Goal: Task Accomplishment & Management: Manage account settings

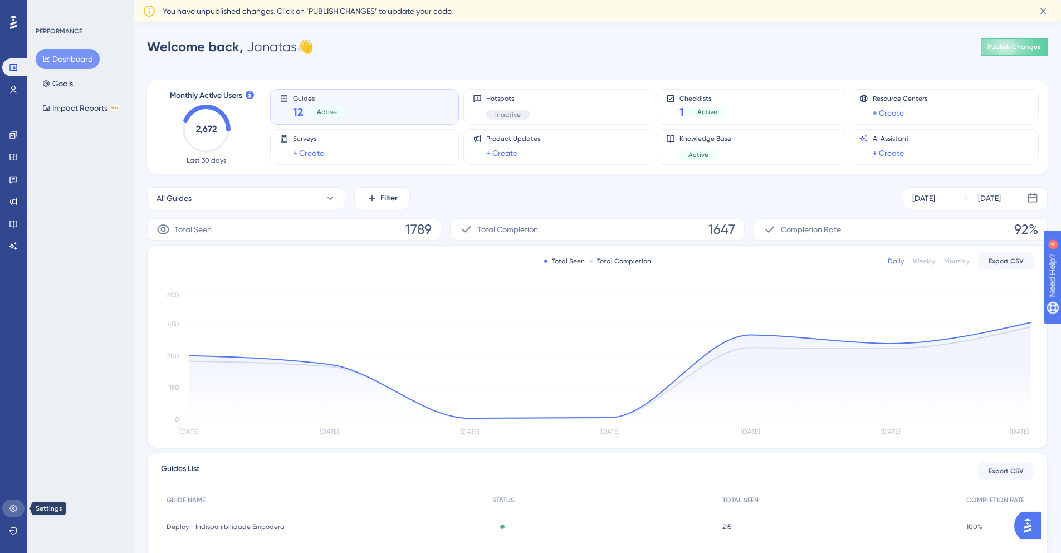
click at [6, 510] on link at bounding box center [13, 509] width 22 height 18
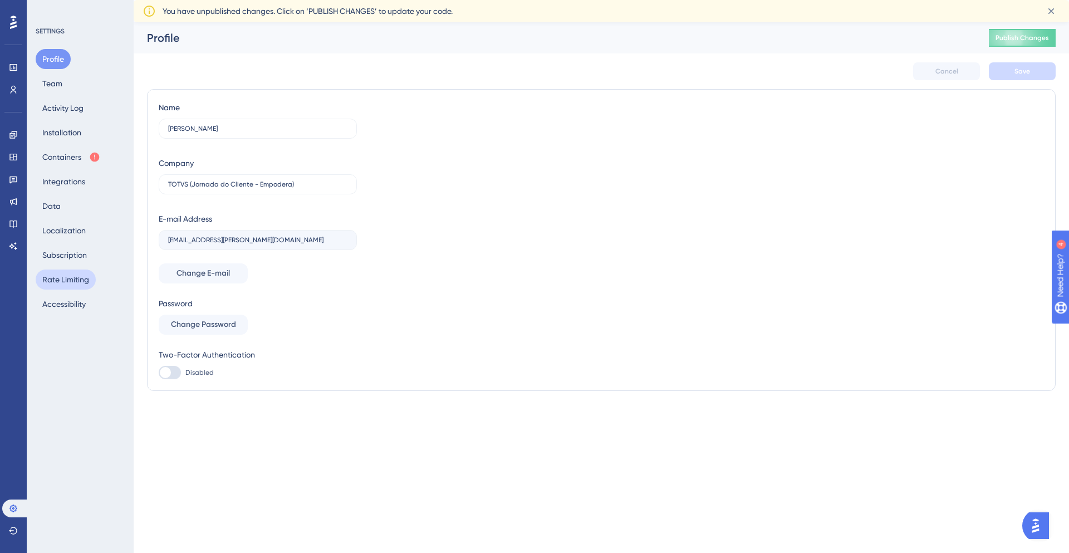
click at [72, 278] on button "Rate Limiting" at bounding box center [66, 280] width 60 height 20
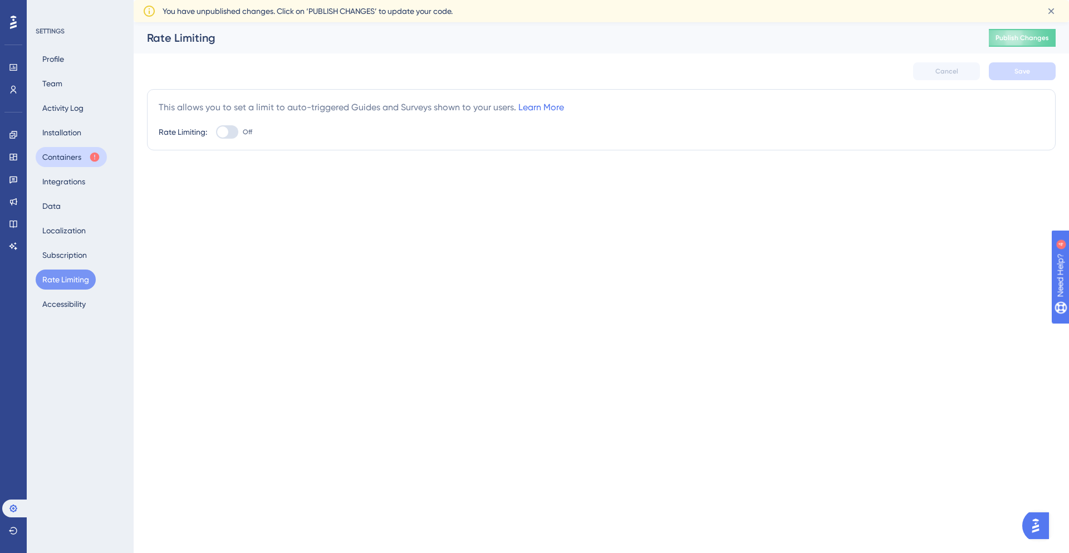
click at [65, 153] on button "Containers" at bounding box center [71, 157] width 71 height 20
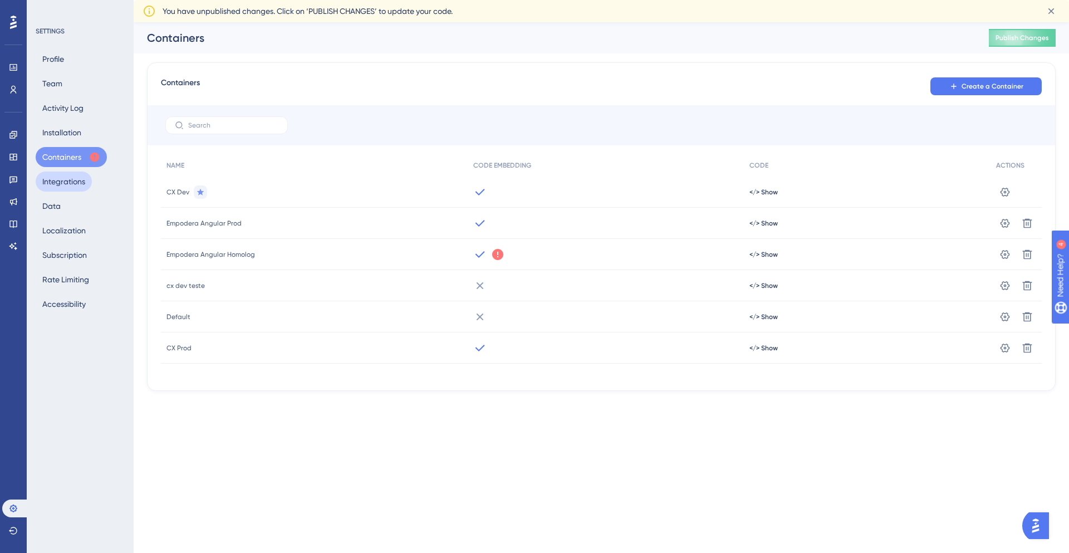
click at [69, 185] on button "Integrations" at bounding box center [64, 182] width 56 height 20
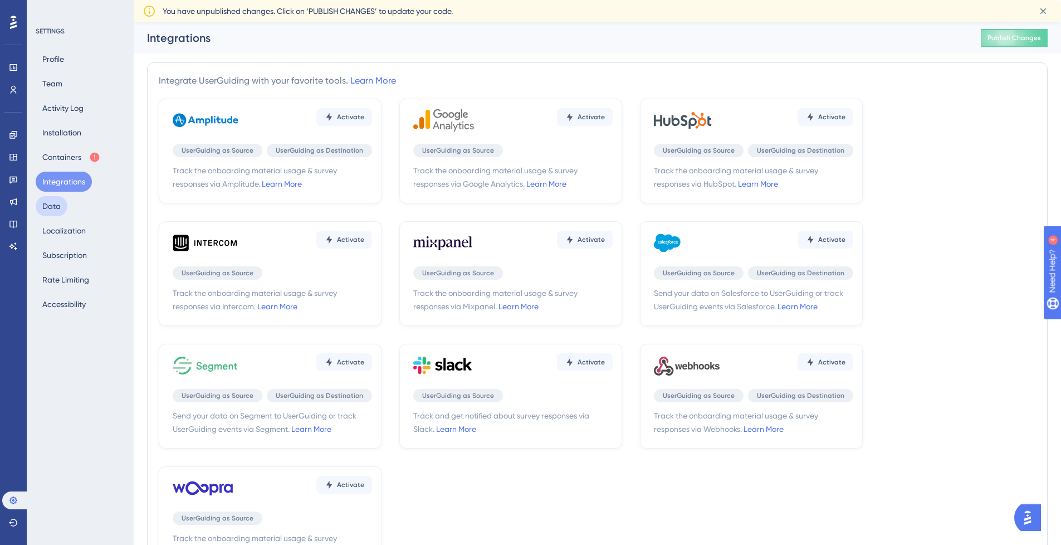
click at [58, 204] on button "Data" at bounding box center [52, 206] width 32 height 20
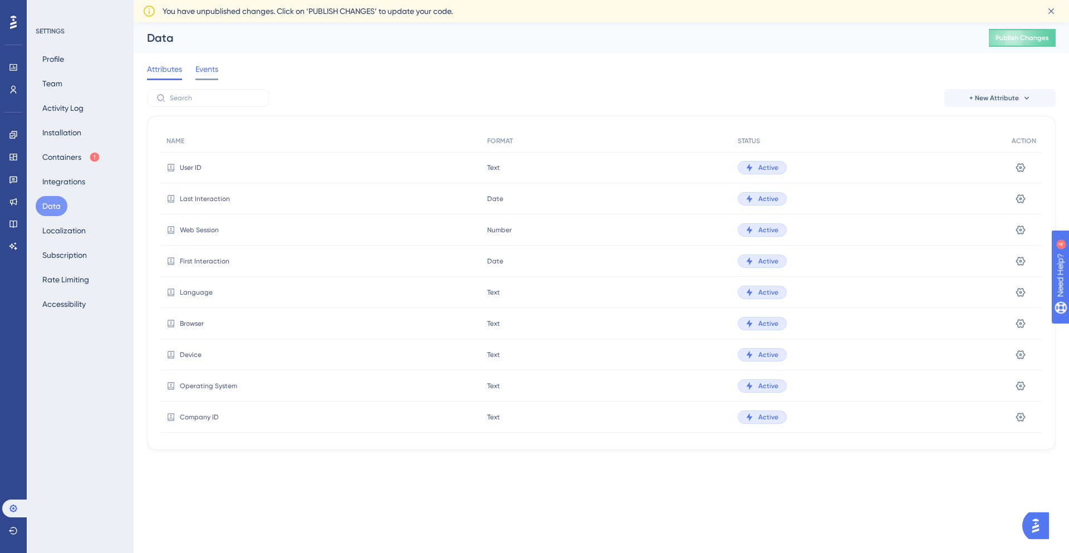
click at [209, 72] on span "Events" at bounding box center [207, 68] width 23 height 13
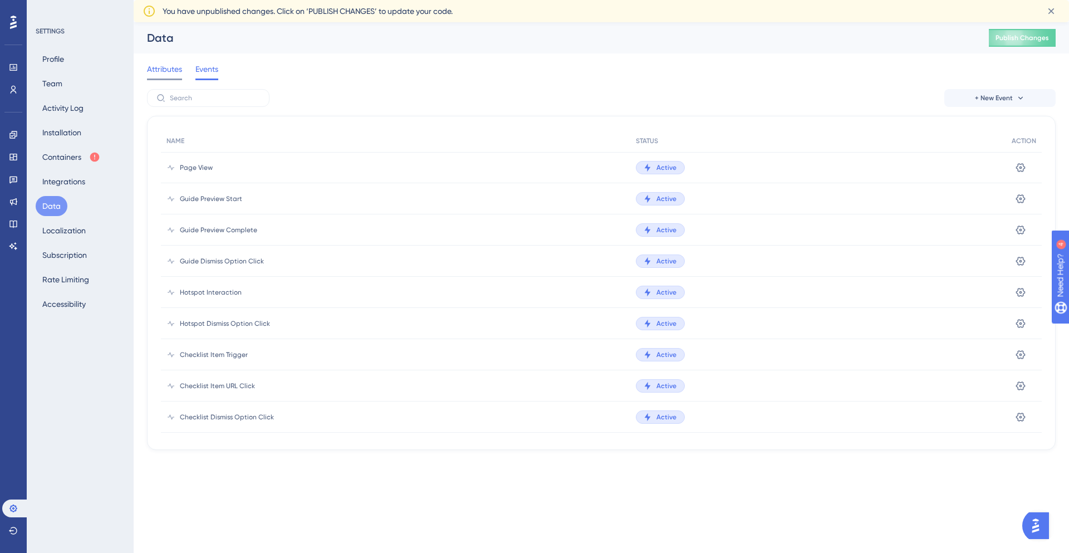
click at [169, 79] on div at bounding box center [164, 80] width 35 height 2
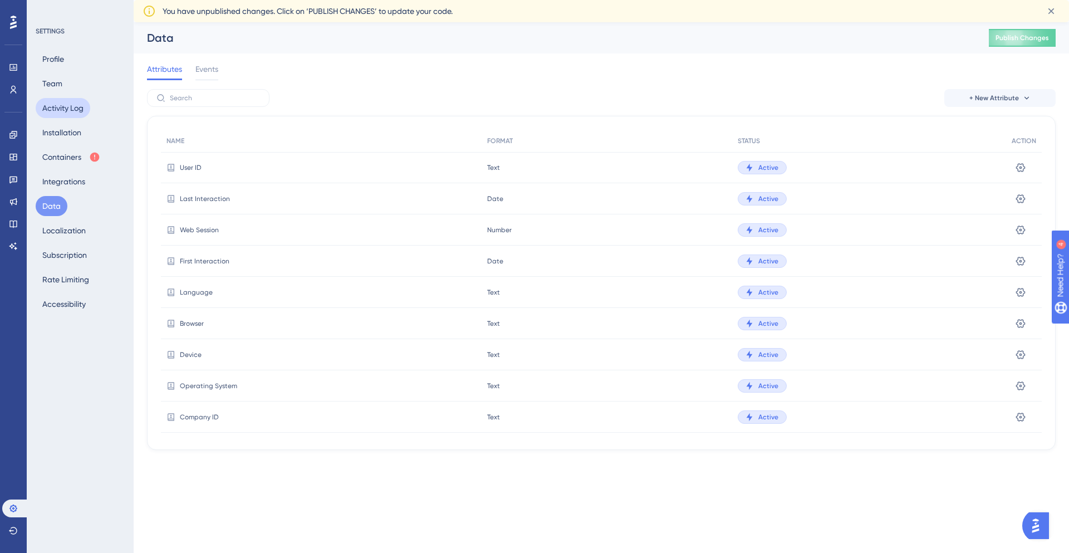
click at [74, 106] on button "Activity Log" at bounding box center [63, 108] width 55 height 20
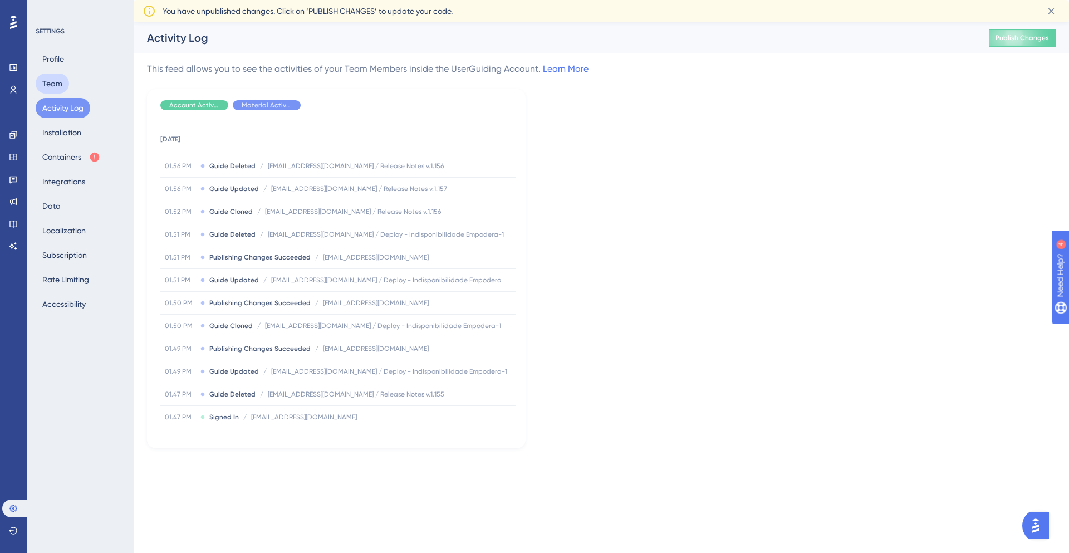
click at [52, 79] on button "Team" at bounding box center [52, 84] width 33 height 20
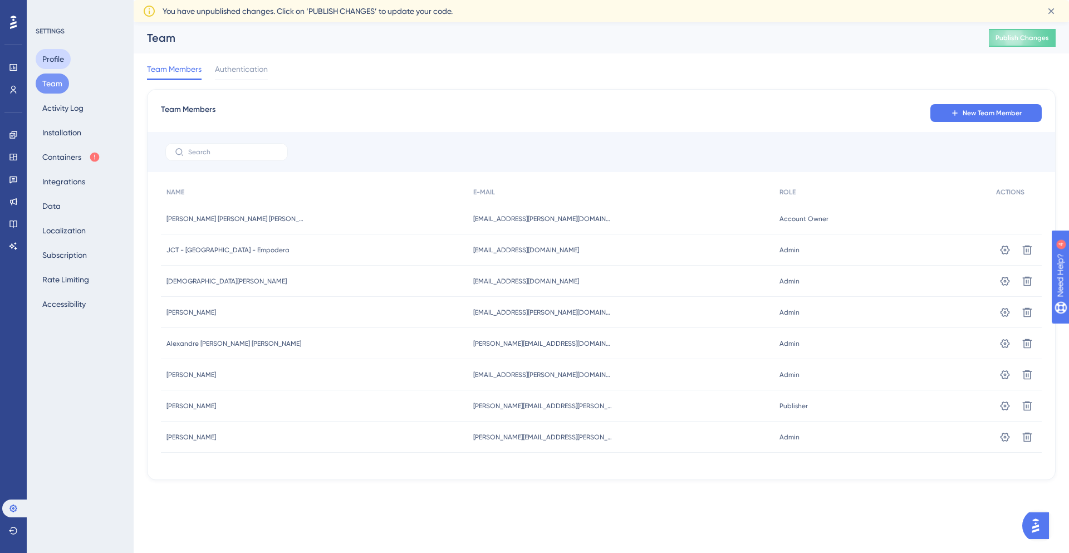
click at [51, 61] on button "Profile" at bounding box center [53, 59] width 35 height 20
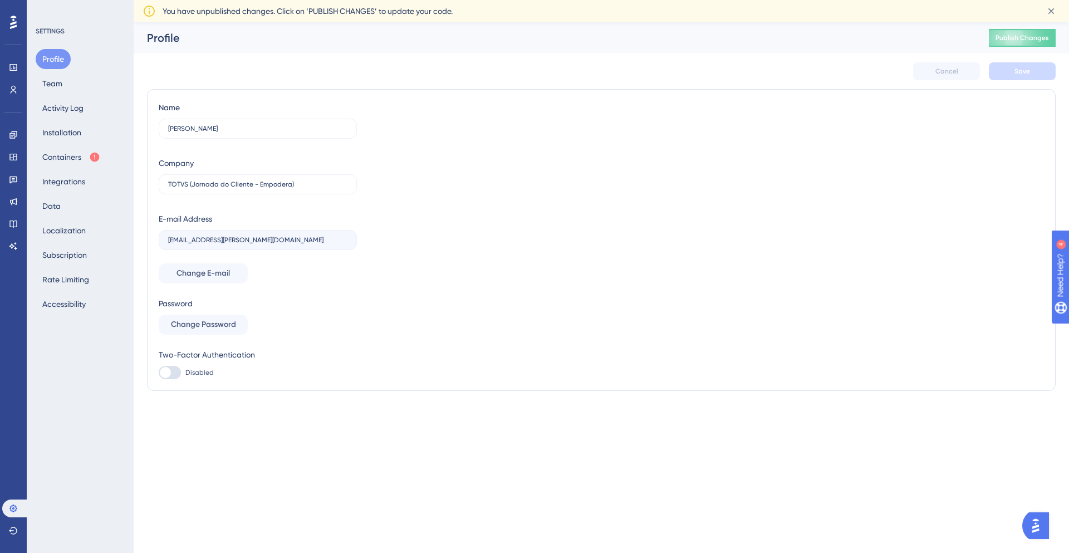
click at [18, 21] on div at bounding box center [13, 22] width 18 height 18
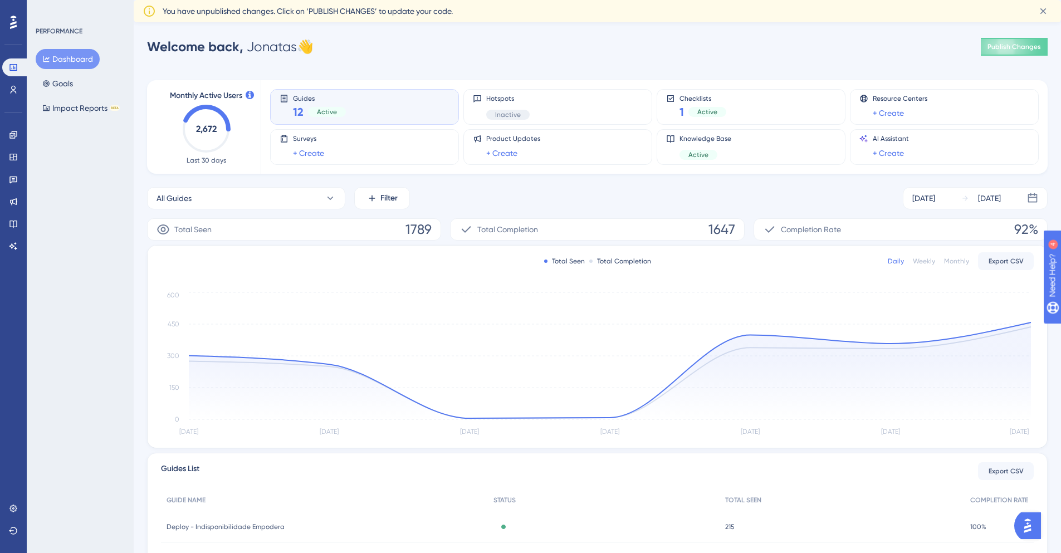
click at [12, 114] on div "Engagement Widgets Feedback Product Updates Knowledge Base AI Assistant" at bounding box center [13, 177] width 22 height 157
drag, startPoint x: 230, startPoint y: 94, endPoint x: 150, endPoint y: 96, distance: 80.2
click at [150, 96] on div "Monthly Active Users 2,672 Last 30 days Guides 12 Active Hotspots Inactive Chec…" at bounding box center [597, 127] width 901 height 94
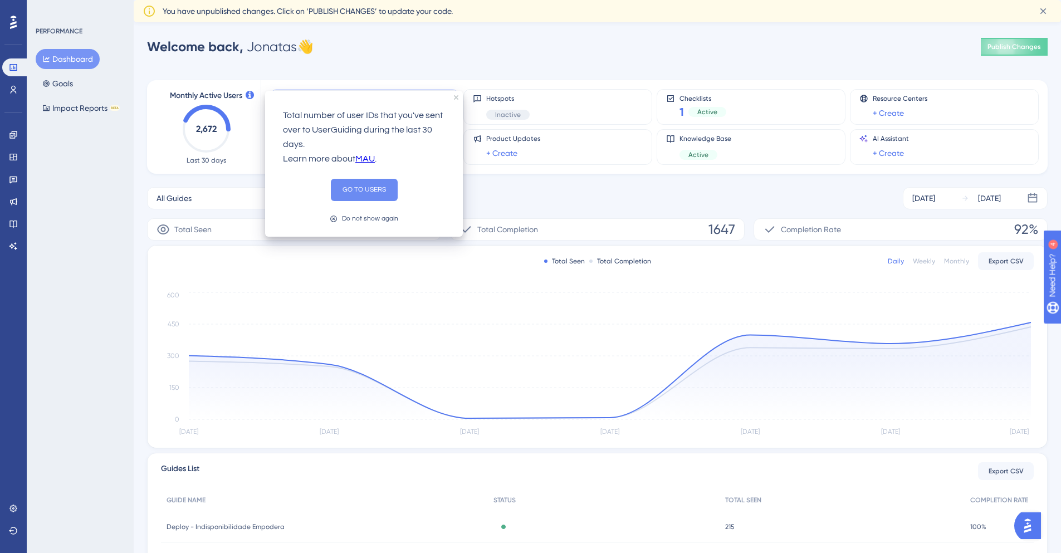
click at [339, 190] on button "GO TO USERS" at bounding box center [364, 190] width 67 height 22
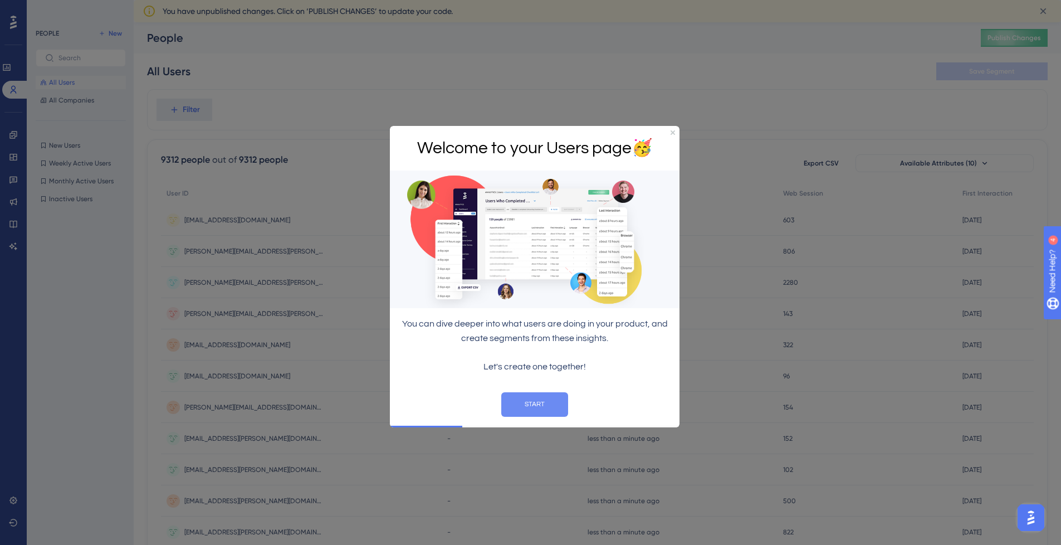
click at [532, 403] on button "START" at bounding box center [534, 404] width 67 height 25
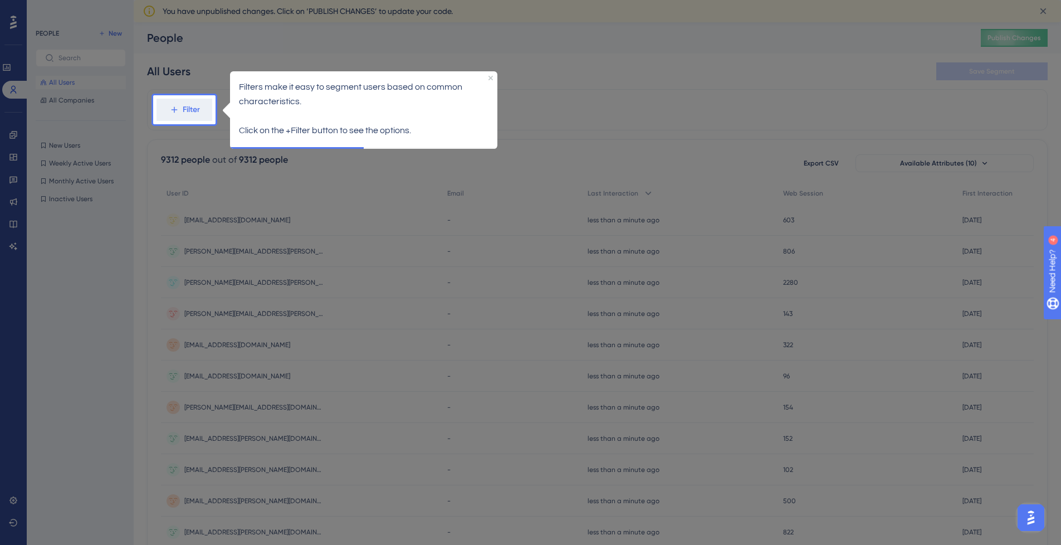
click at [614, 85] on div at bounding box center [643, 456] width 854 height 913
click at [490, 80] on div "Filters make it easy to segment users based on common characteristics. Click on…" at bounding box center [363, 109] width 267 height 76
click at [490, 77] on icon "Close Preview" at bounding box center [490, 77] width 4 height 4
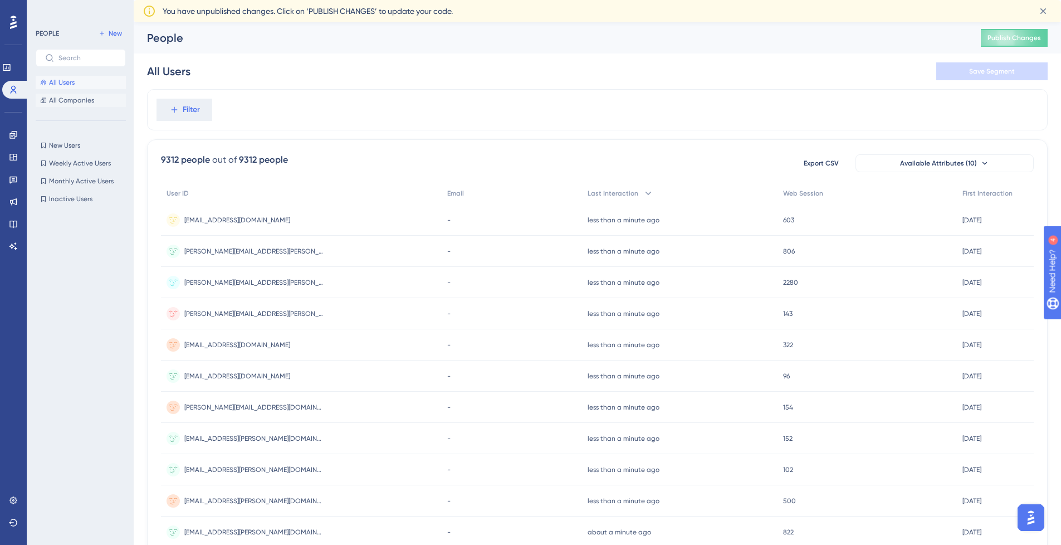
click at [61, 101] on span "All Companies" at bounding box center [71, 100] width 45 height 9
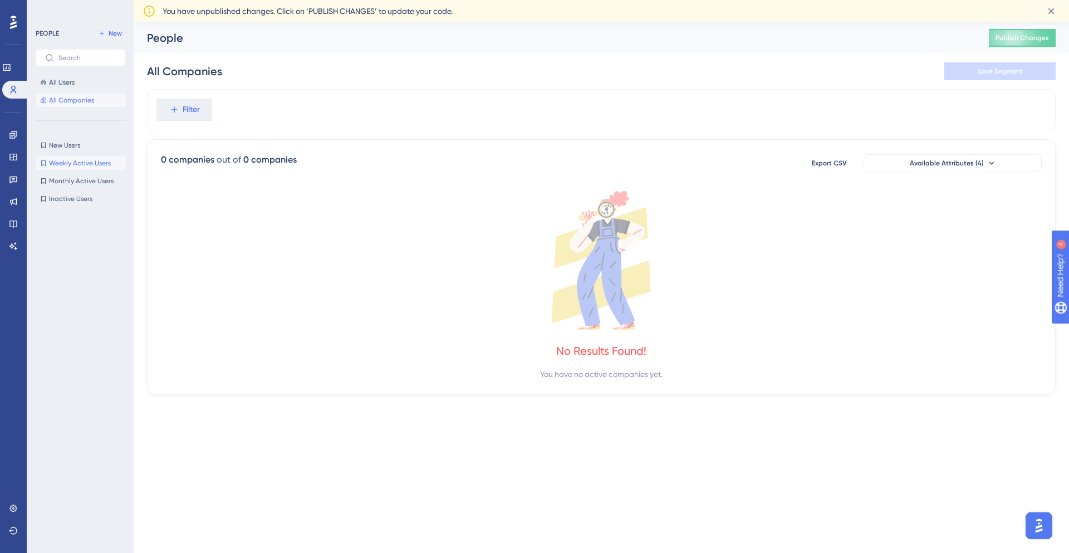
click at [73, 160] on span "Weekly Active Users" at bounding box center [80, 163] width 62 height 9
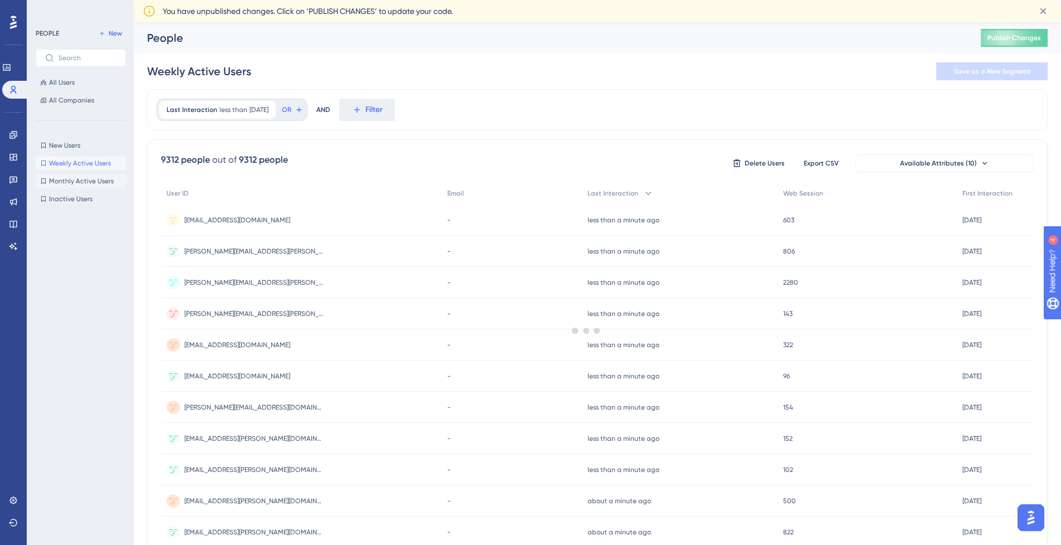
click at [77, 174] on button "Monthly Active Users Monthly Active Users" at bounding box center [81, 180] width 90 height 13
click at [13, 138] on icon at bounding box center [12, 134] width 7 height 7
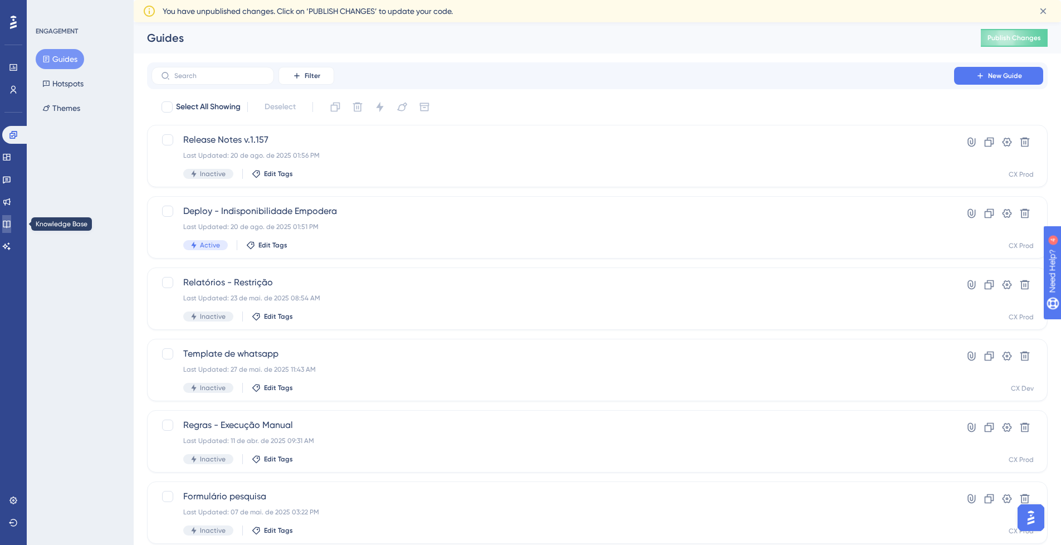
click at [11, 227] on link at bounding box center [6, 224] width 9 height 18
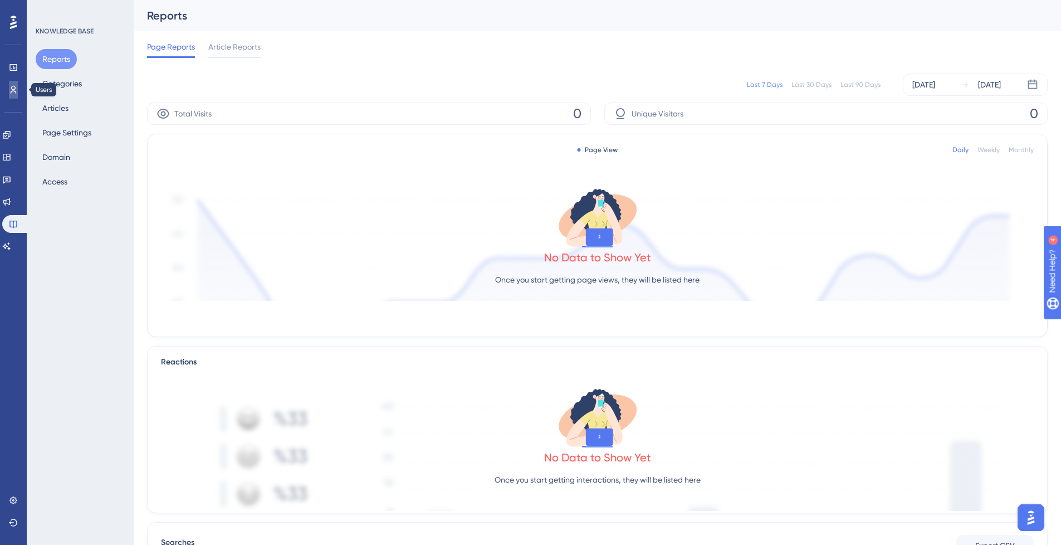
click at [11, 90] on icon at bounding box center [13, 89] width 9 height 9
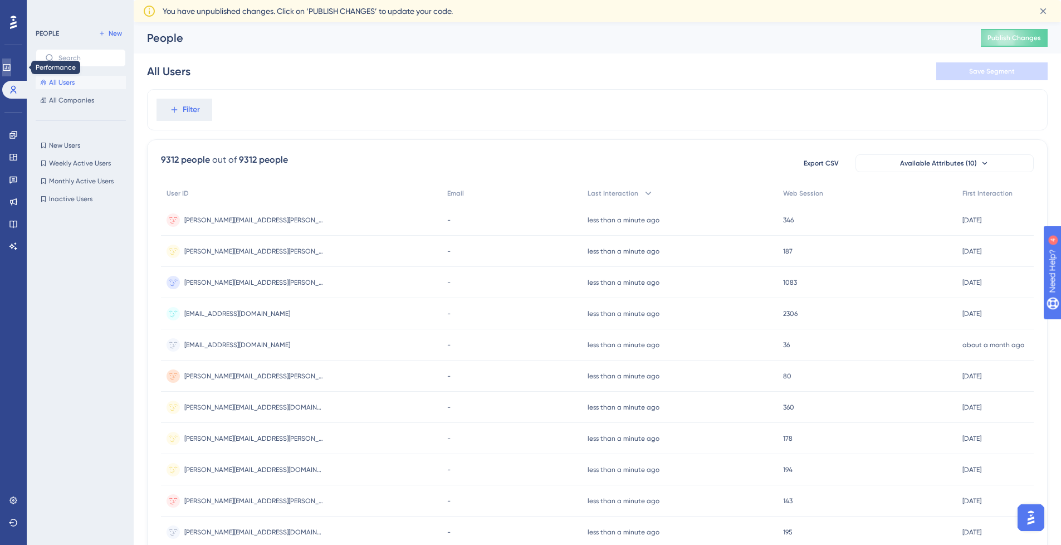
click at [11, 73] on link at bounding box center [6, 67] width 9 height 18
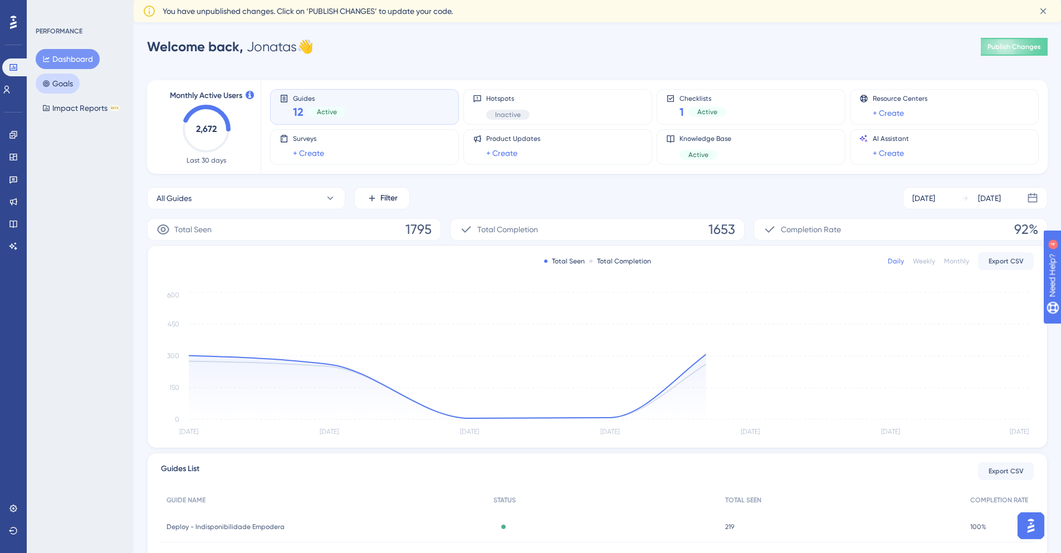
click at [47, 80] on icon at bounding box center [46, 84] width 8 height 8
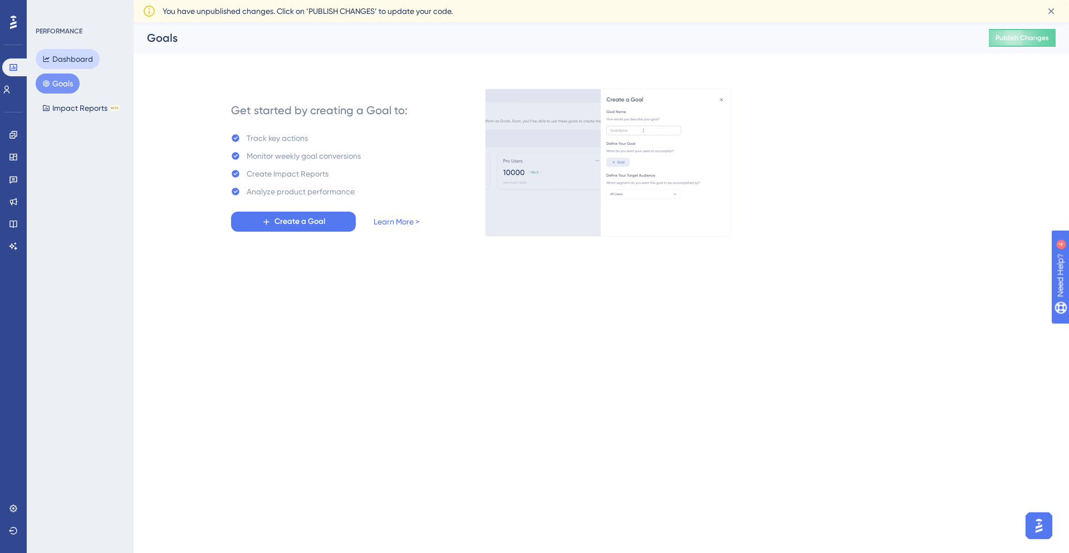
click at [59, 58] on button "Dashboard" at bounding box center [68, 59] width 64 height 20
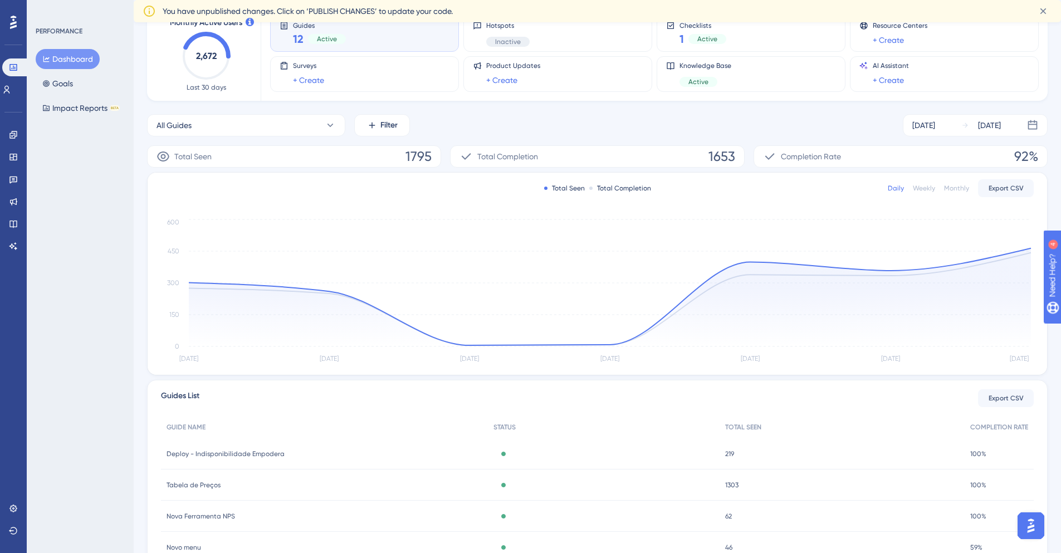
scroll to position [100, 0]
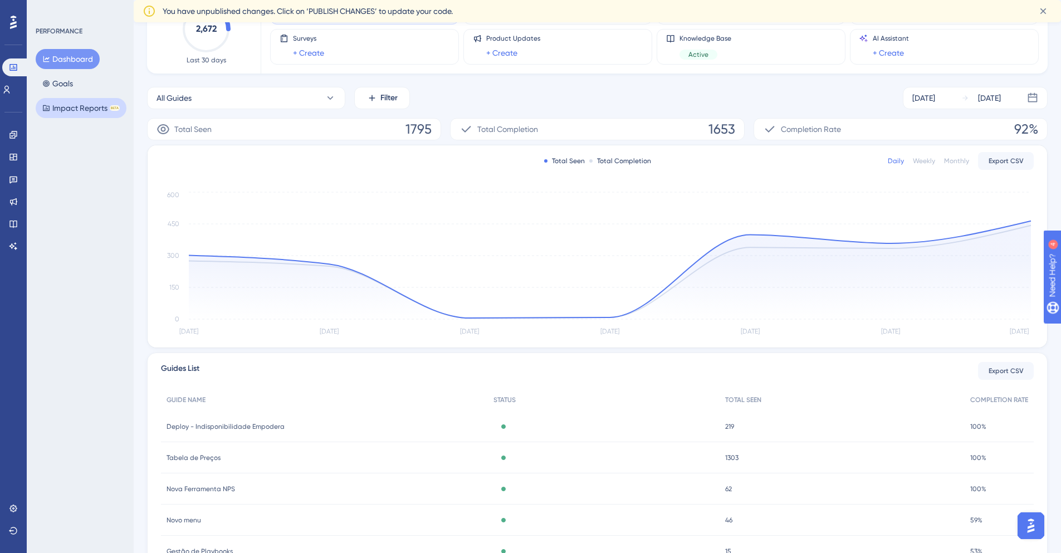
click at [87, 110] on button "Impact Reports BETA" at bounding box center [81, 108] width 91 height 20
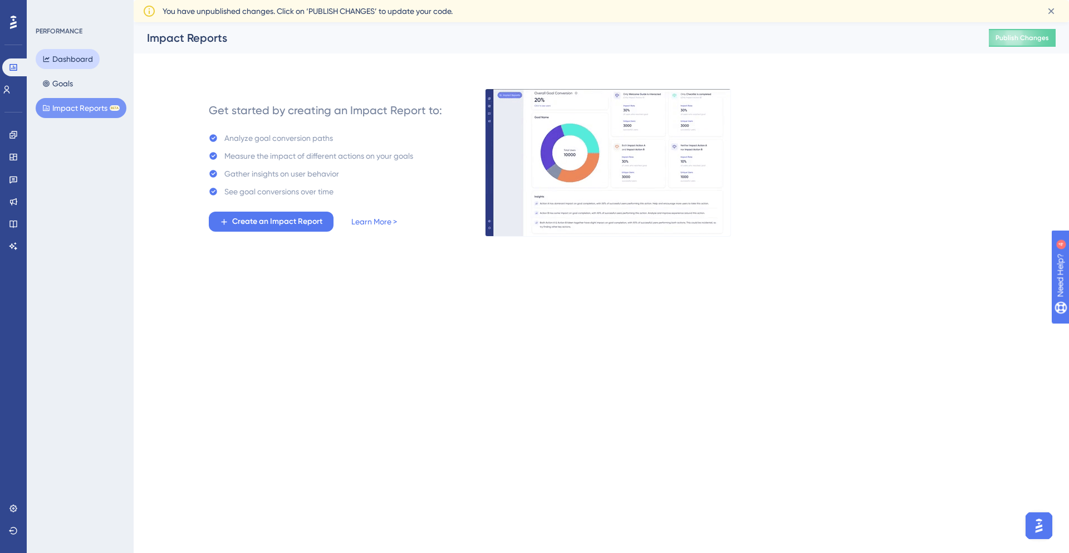
click at [73, 62] on button "Dashboard" at bounding box center [68, 59] width 64 height 20
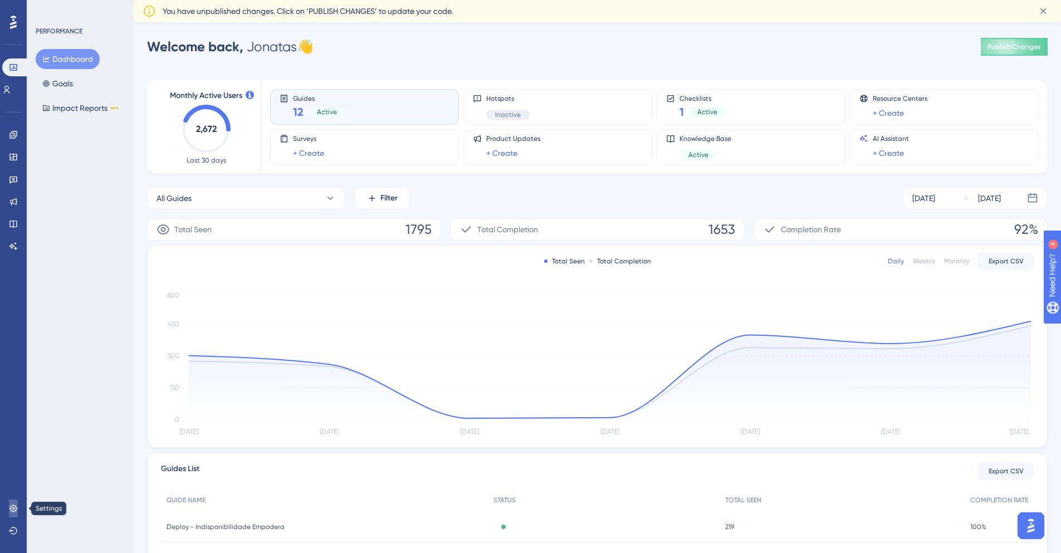
click at [11, 507] on icon at bounding box center [12, 508] width 7 height 7
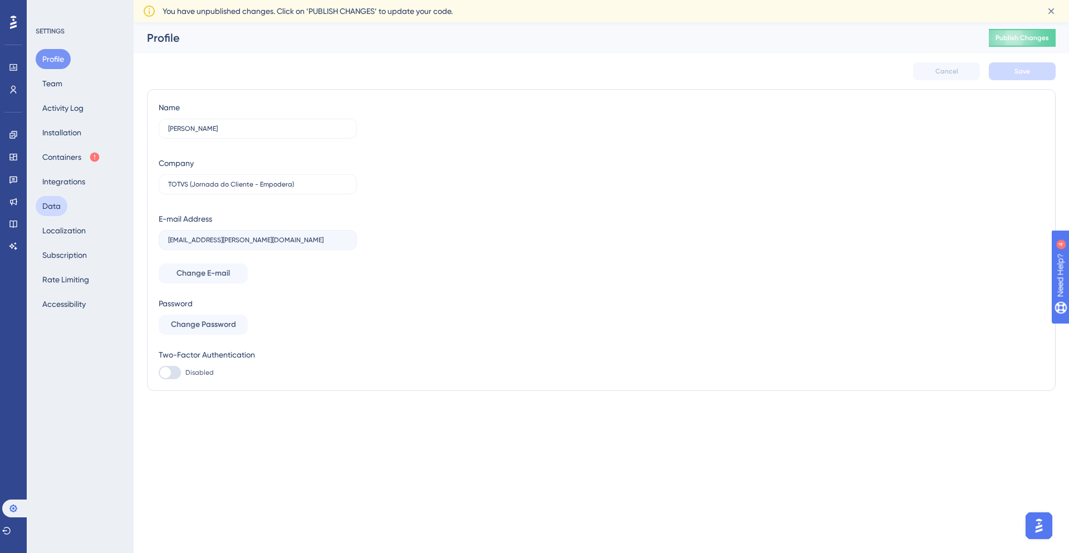
click at [45, 202] on button "Data" at bounding box center [52, 206] width 32 height 20
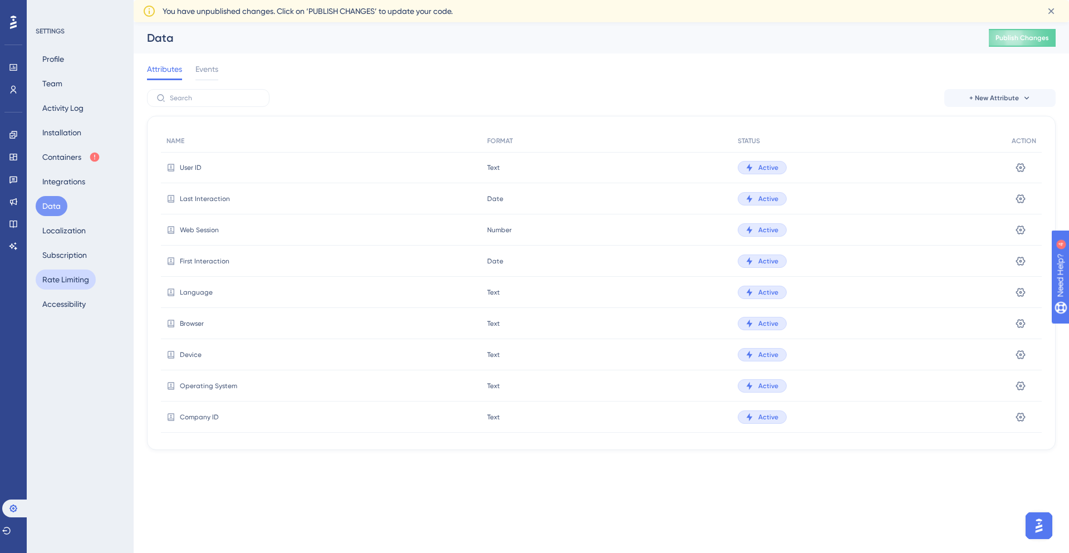
click at [58, 272] on button "Rate Limiting" at bounding box center [66, 280] width 60 height 20
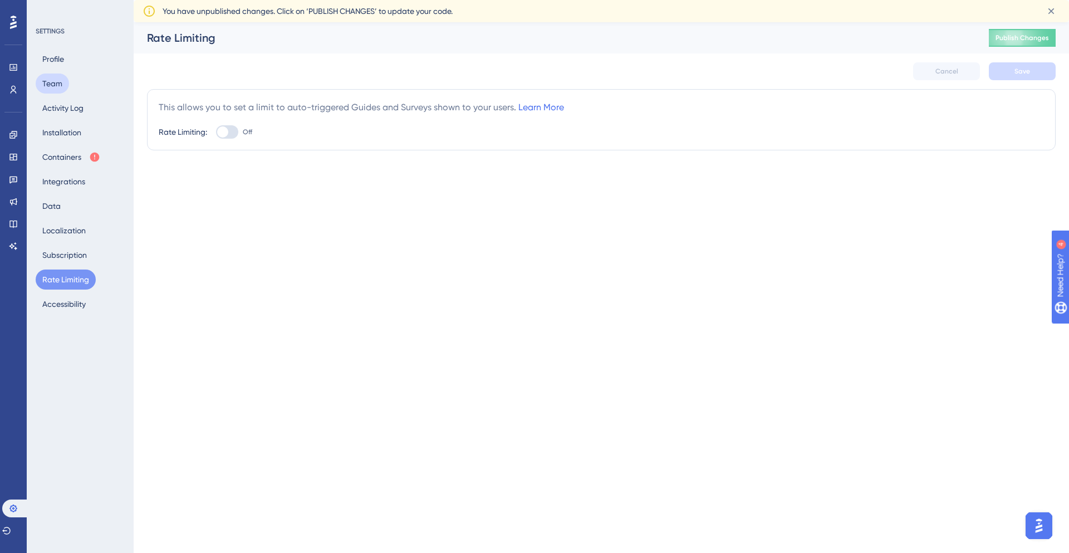
click at [55, 79] on button "Team" at bounding box center [52, 84] width 33 height 20
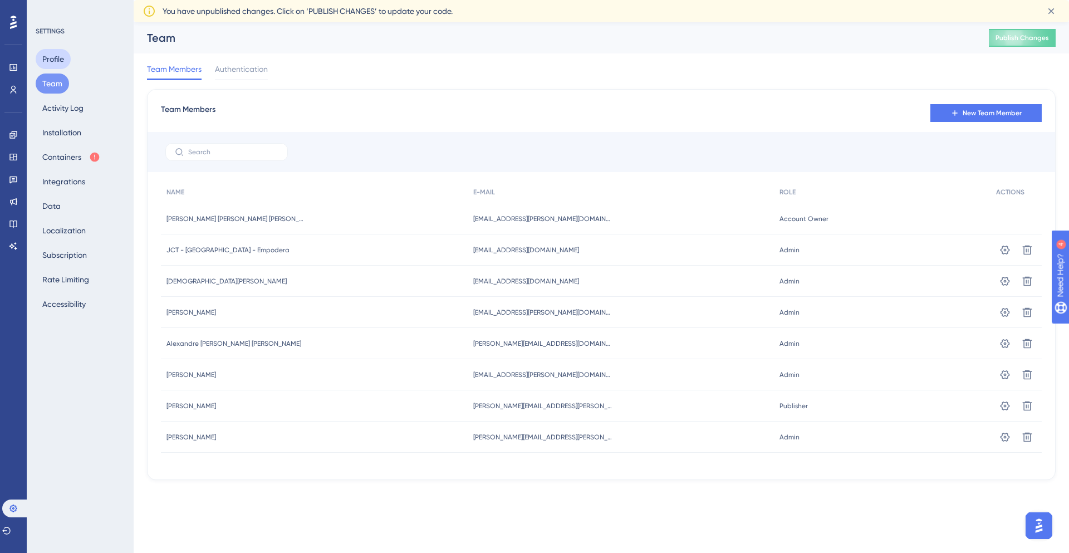
click at [47, 60] on button "Profile" at bounding box center [53, 59] width 35 height 20
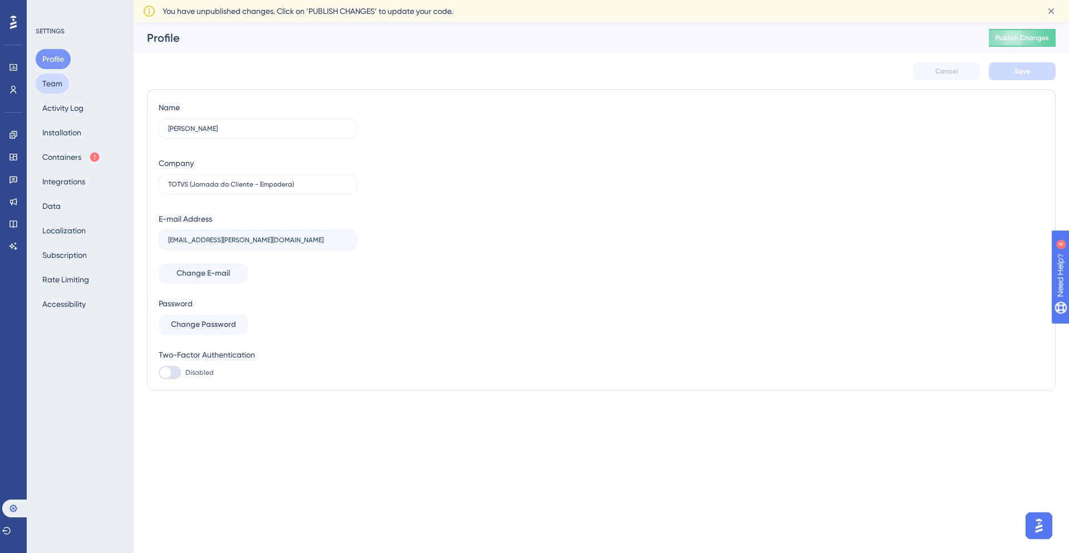
click at [47, 79] on button "Team" at bounding box center [52, 84] width 33 height 20
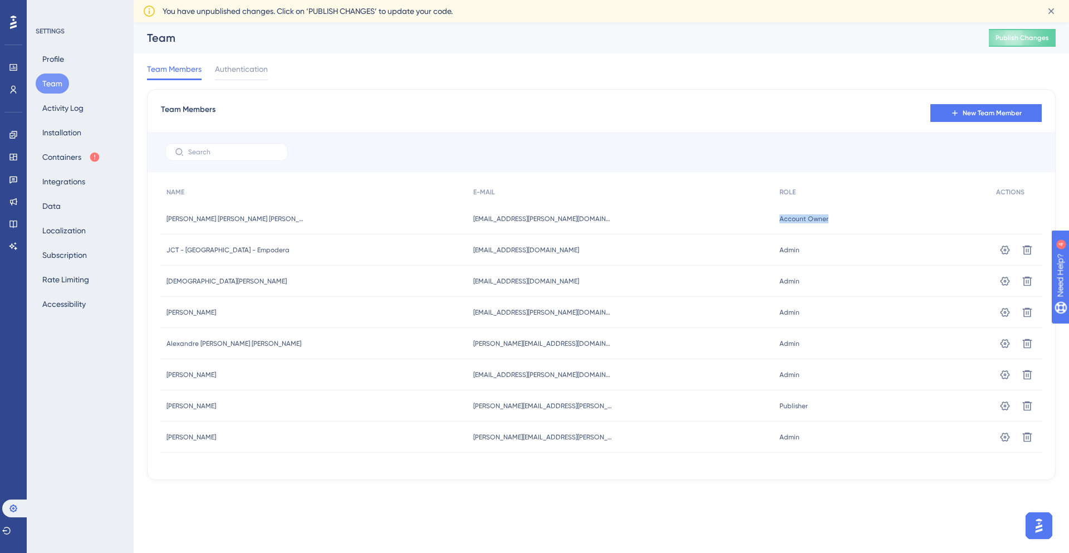
drag, startPoint x: 803, startPoint y: 218, endPoint x: 757, endPoint y: 218, distance: 46.2
click at [774, 218] on div "Account Owner Account Owner" at bounding box center [882, 218] width 217 height 31
click at [261, 64] on span "Authentication" at bounding box center [241, 68] width 53 height 13
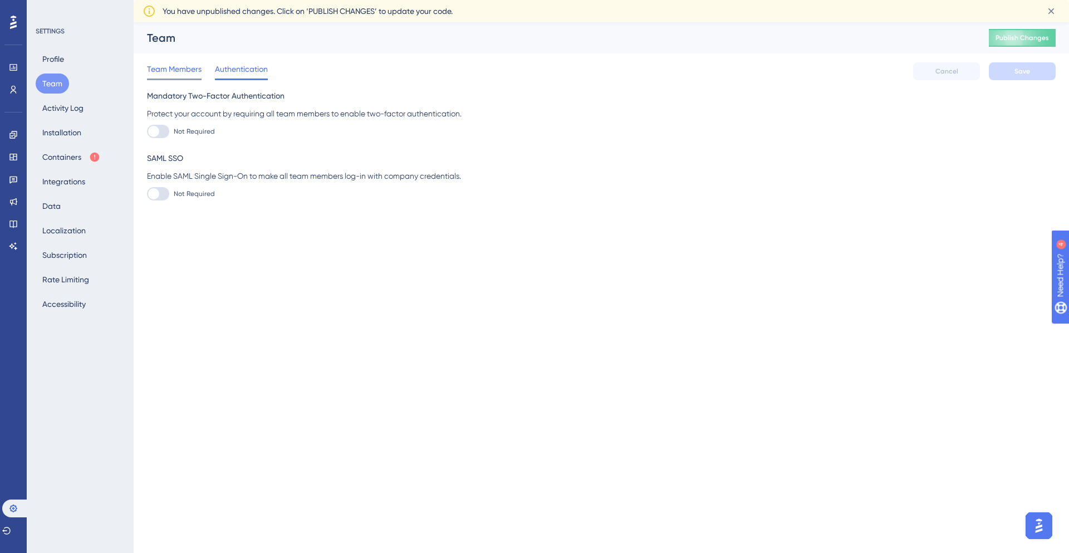
click at [180, 70] on span "Team Members" at bounding box center [174, 68] width 55 height 13
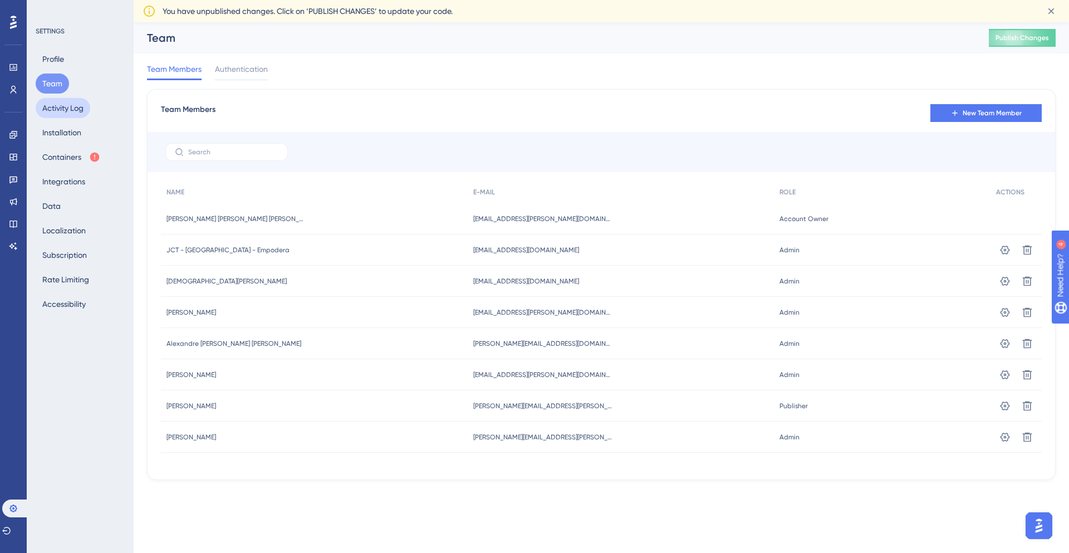
click at [67, 109] on button "Activity Log" at bounding box center [63, 108] width 55 height 20
